Goal: Information Seeking & Learning: Understand process/instructions

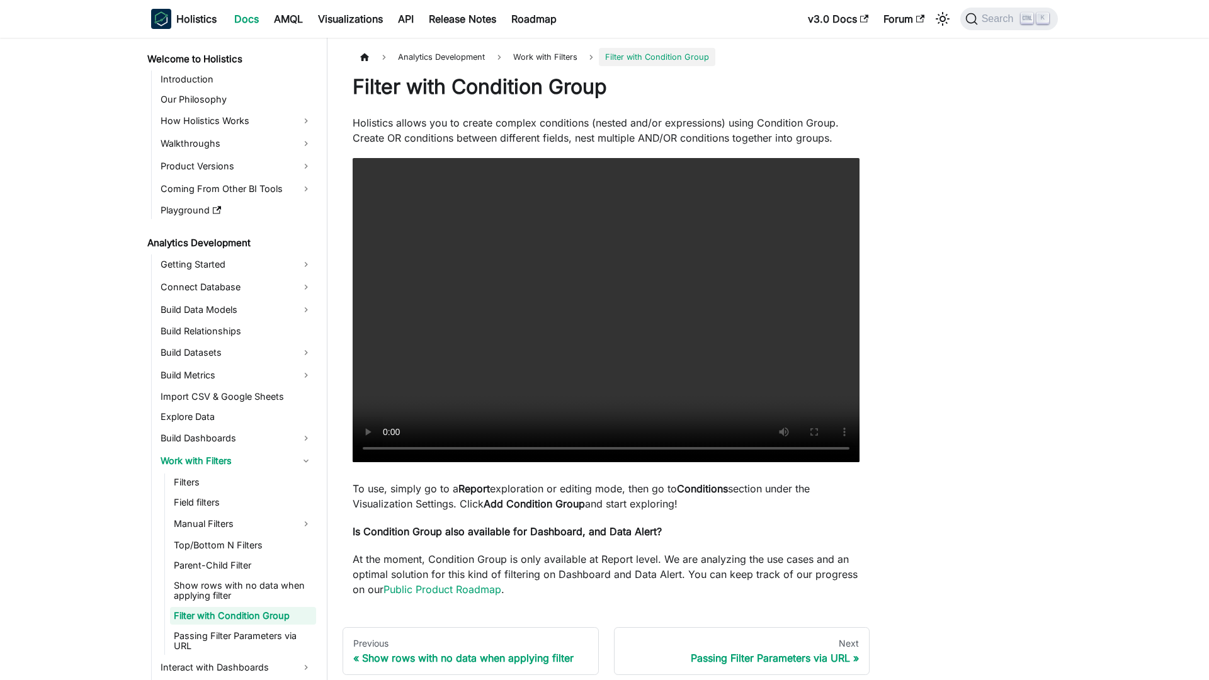
scroll to position [73, 0]
